Goal: Transaction & Acquisition: Download file/media

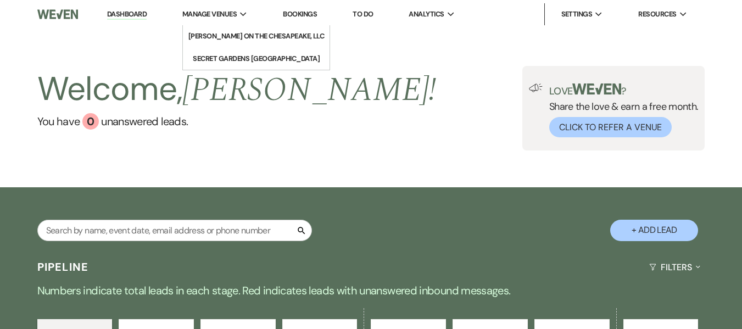
click at [227, 25] on li "Manage Venues Expand [PERSON_NAME] on the Chesapeake, LLC [GEOGRAPHIC_DATA]" at bounding box center [215, 14] width 76 height 22
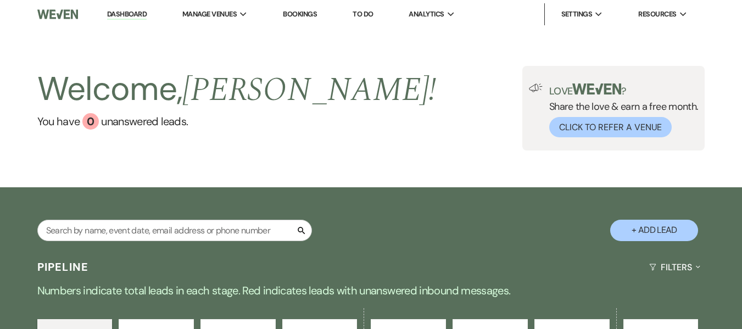
drag, startPoint x: 227, startPoint y: 32, endPoint x: 477, endPoint y: 146, distance: 274.0
click at [0, 0] on li "[PERSON_NAME] on the Chesapeake, LLC" at bounding box center [0, 0] width 0 height 0
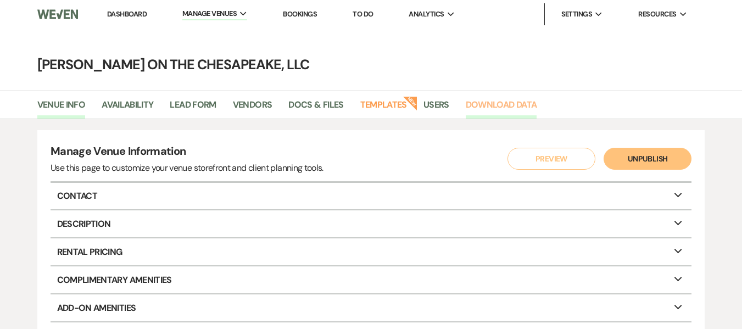
click at [518, 100] on link "Download Data" at bounding box center [501, 108] width 71 height 21
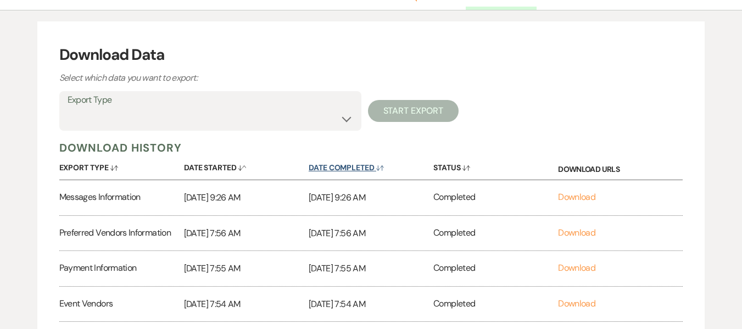
scroll to position [110, 0]
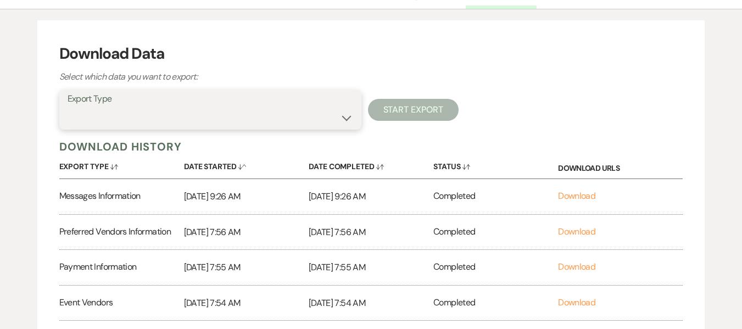
click at [348, 121] on select "Availability Calendar Information Category Templates Contacts Information Event…" at bounding box center [211, 117] width 286 height 21
select select "leadInfo"
click at [68, 107] on select "Availability Calendar Information Category Templates Contacts Information Event…" at bounding box center [211, 117] width 286 height 21
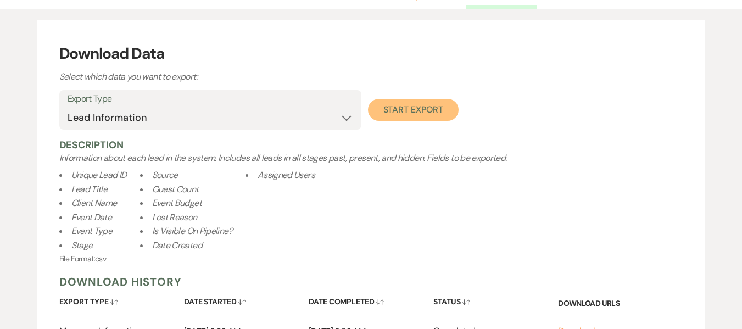
click at [409, 103] on button "Start Export" at bounding box center [413, 110] width 91 height 22
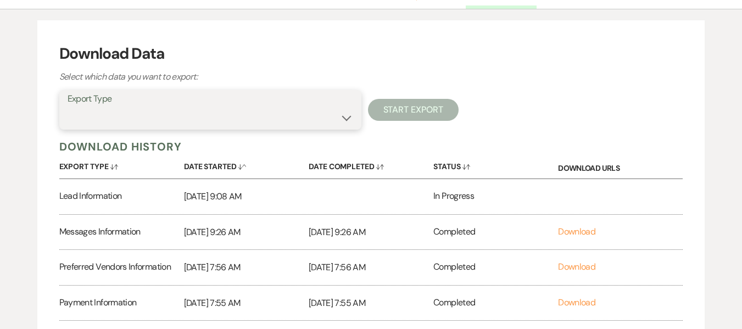
click at [336, 121] on select "Availability Calendar Information Category Templates Contacts Information Event…" at bounding box center [211, 117] width 286 height 21
select select "contactsInfo"
click at [68, 107] on select "Availability Calendar Information Category Templates Contacts Information Event…" at bounding box center [211, 117] width 286 height 21
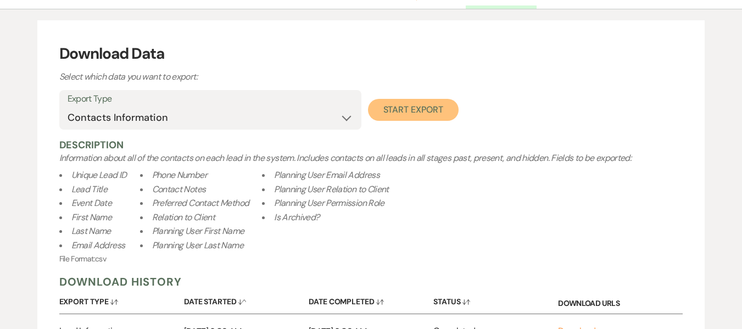
click at [410, 114] on button "Start Export" at bounding box center [413, 110] width 91 height 22
select select
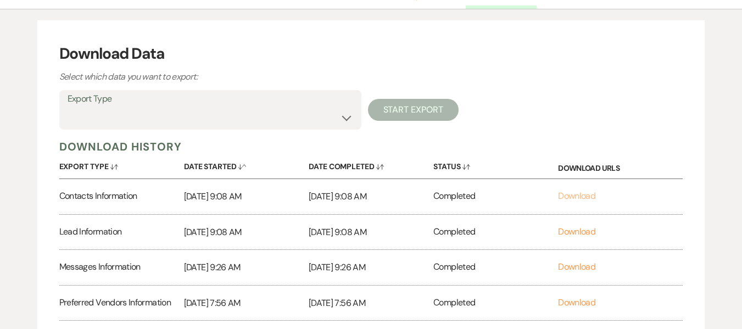
click at [582, 197] on link "Download" at bounding box center [576, 196] width 37 height 12
click at [569, 232] on link "Download" at bounding box center [576, 232] width 37 height 12
